Goal: Find specific page/section: Find specific page/section

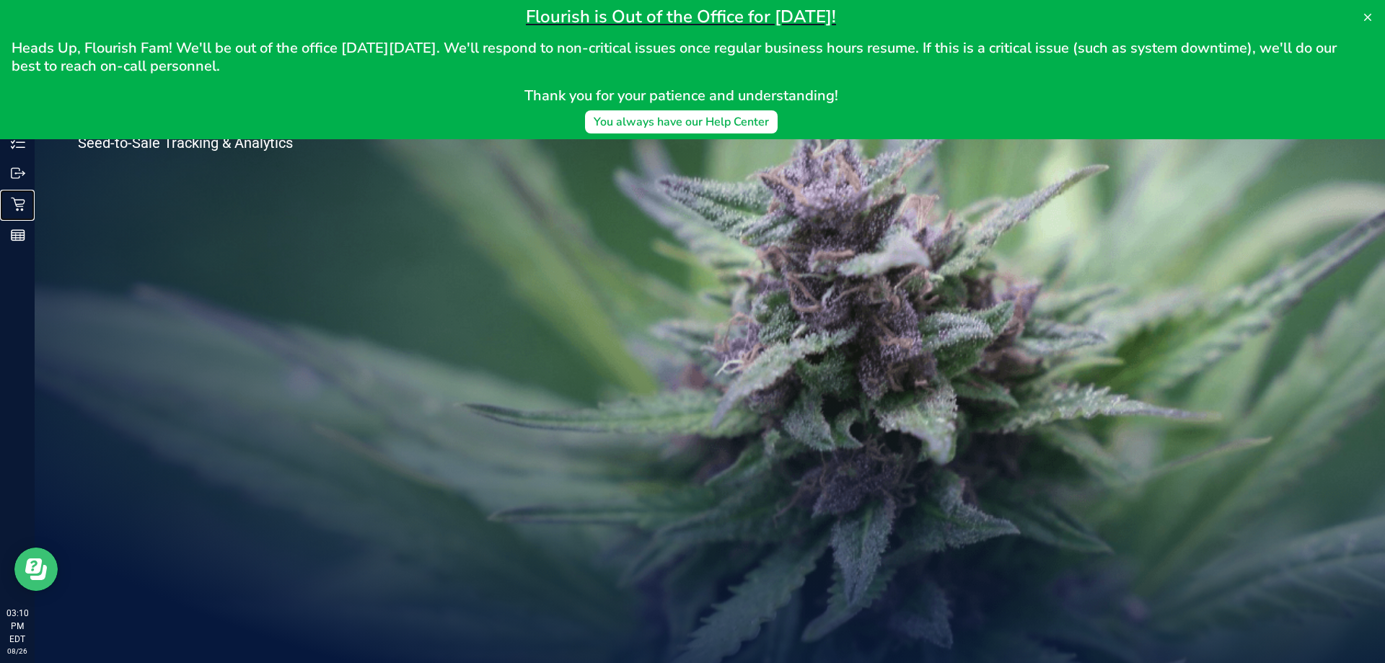
drag, startPoint x: 0, startPoint y: 172, endPoint x: 281, endPoint y: -32, distance: 347.2
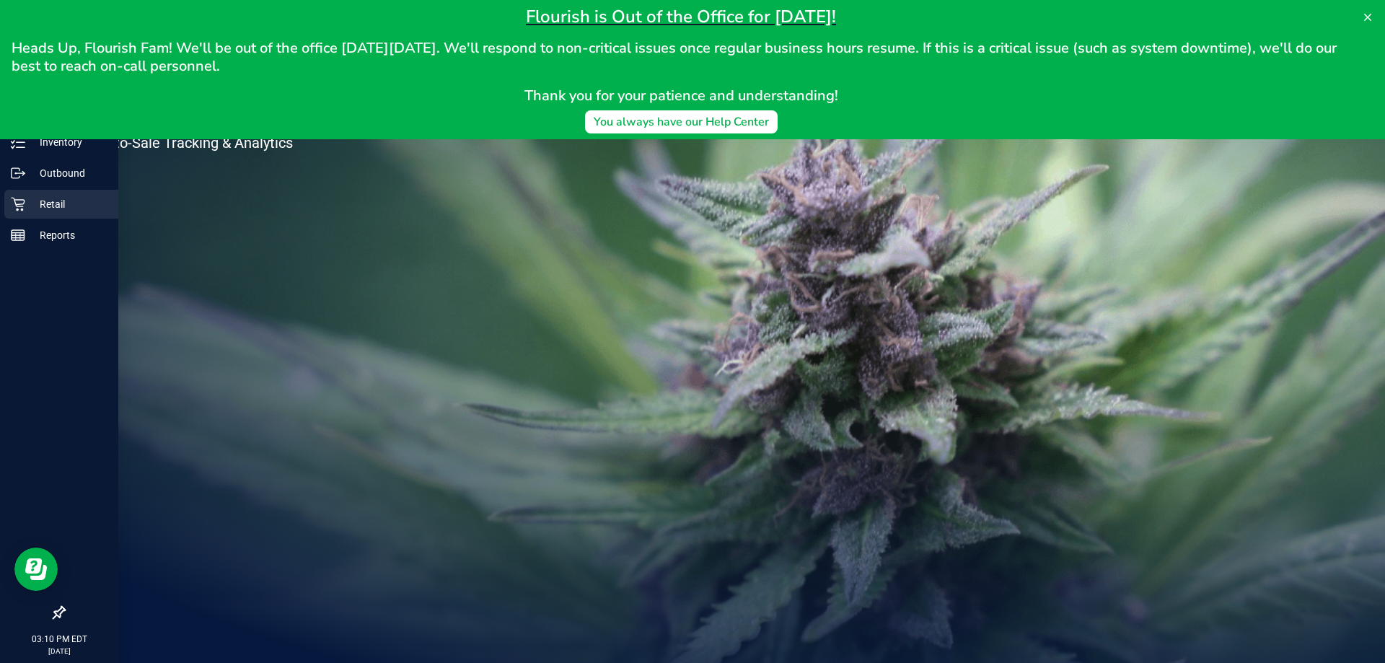
drag, startPoint x: 281, startPoint y: -32, endPoint x: 23, endPoint y: 200, distance: 346.9
click at [23, 200] on icon at bounding box center [18, 205] width 14 height 14
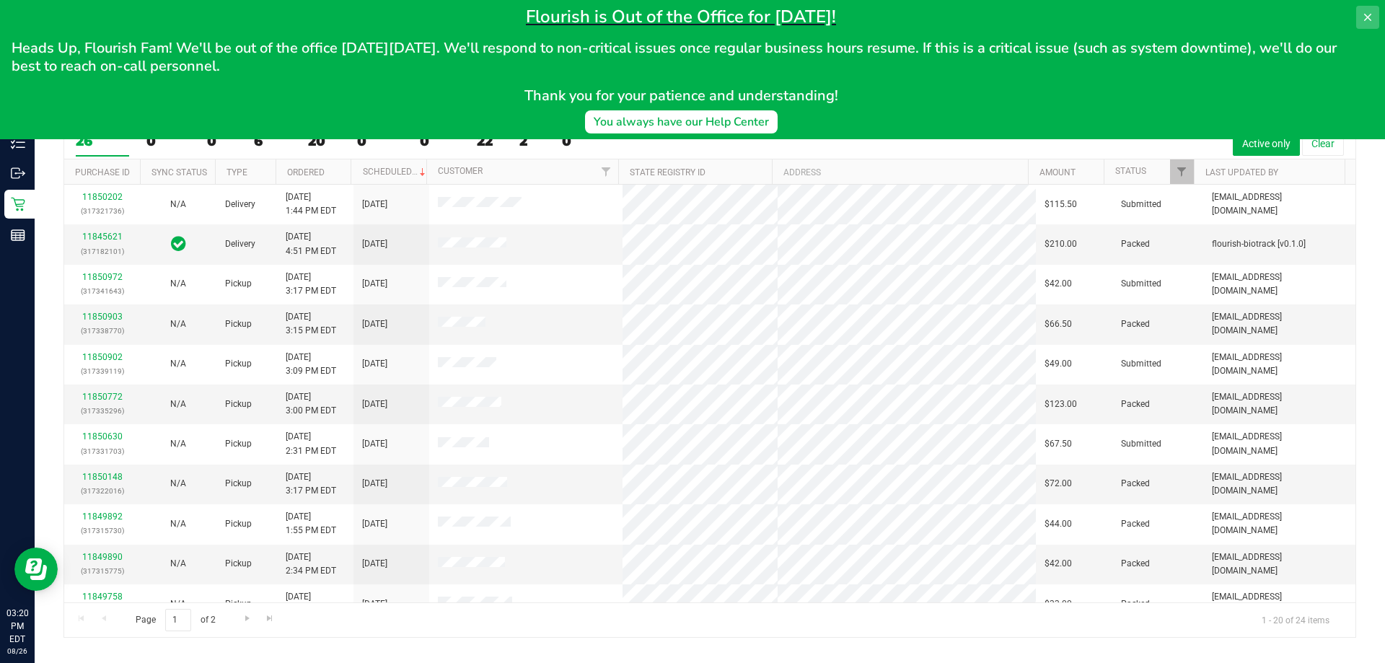
click at [1364, 15] on icon at bounding box center [1368, 18] width 12 height 12
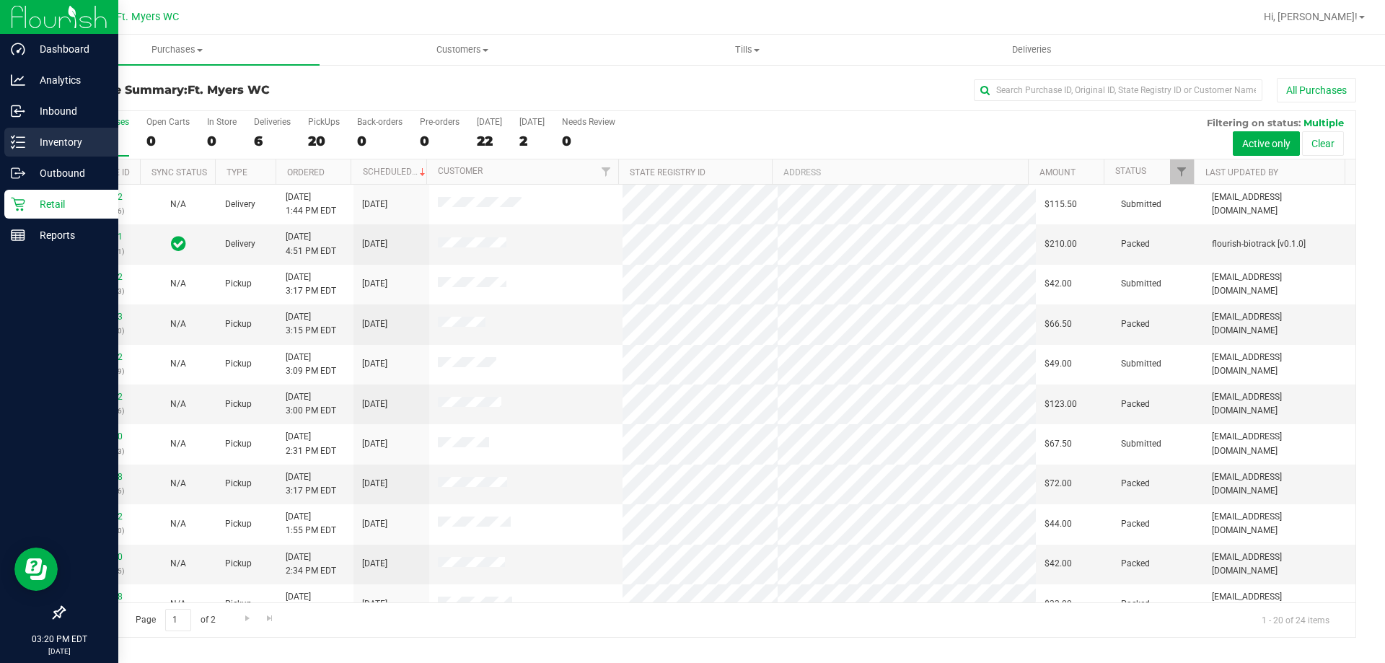
click at [52, 145] on p "Inventory" at bounding box center [68, 141] width 87 height 17
